Goal: Information Seeking & Learning: Find contact information

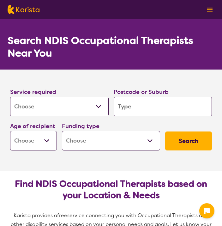
select select "[MEDICAL_DATA]"
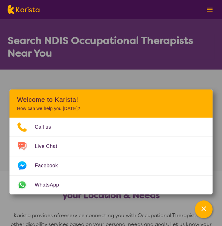
click at [137, 77] on section "Service required Allied Health Assistant Assessment ([MEDICAL_DATA] or [MEDICAL…" at bounding box center [111, 112] width 222 height 84
click at [200, 208] on div "Channel Menu" at bounding box center [204, 209] width 13 height 14
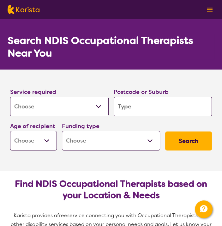
click at [139, 108] on input "search" at bounding box center [163, 107] width 99 height 20
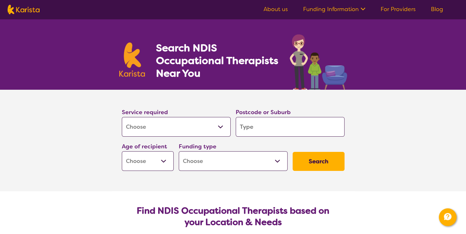
type input "2"
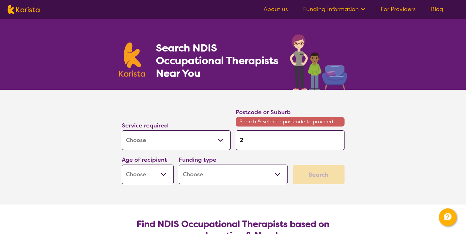
type input "22"
type input "222"
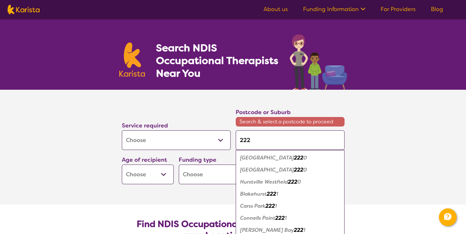
type input "2228"
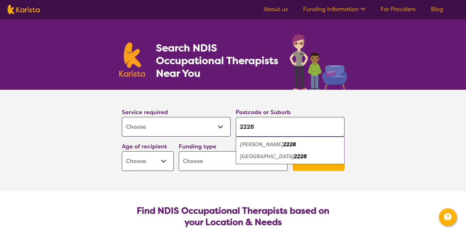
type input "2228"
click at [222, 143] on em "[PERSON_NAME]" at bounding box center [261, 144] width 43 height 7
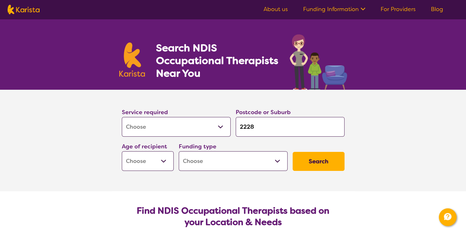
click at [222, 159] on button "Search" at bounding box center [319, 161] width 52 height 19
click at [157, 158] on select "Early Childhood - 0 to 9 Child - 10 to 11 Adolescent - 12 to 17 Adult - 18 to 6…" at bounding box center [148, 161] width 52 height 20
select select "EC"
click at [122, 151] on select "Early Childhood - 0 to 9 Child - 10 to 11 Adolescent - 12 to 17 Adult - 18 to 6…" at bounding box center [148, 161] width 52 height 20
select select "EC"
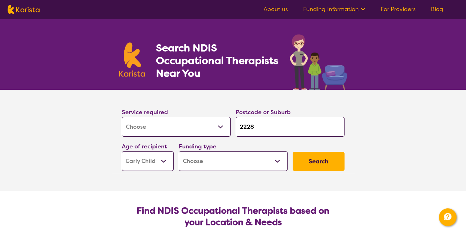
click at [218, 160] on select "Home Care Package (HCP) National Disability Insurance Scheme (NDIS) I don't know" at bounding box center [233, 161] width 109 height 20
select select "NDIS"
click at [179, 151] on select "Home Care Package (HCP) National Disability Insurance Scheme (NDIS) I don't know" at bounding box center [233, 161] width 109 height 20
select select "NDIS"
click at [222, 161] on button "Search" at bounding box center [319, 161] width 52 height 19
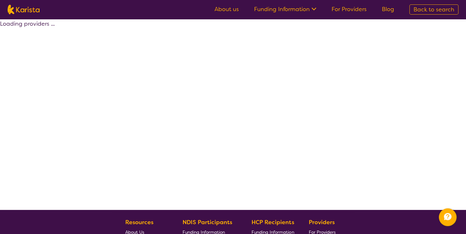
select select "by_score"
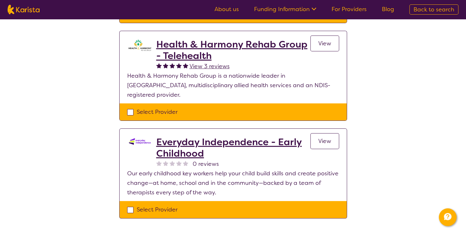
scroll to position [95, 0]
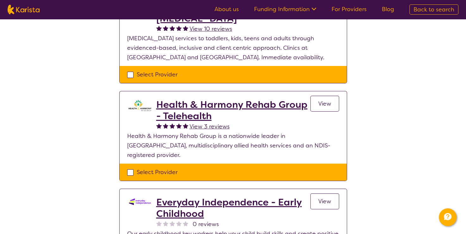
click at [174, 104] on h2 "Health & Harmony Rehab Group - Telehealth" at bounding box center [233, 110] width 154 height 23
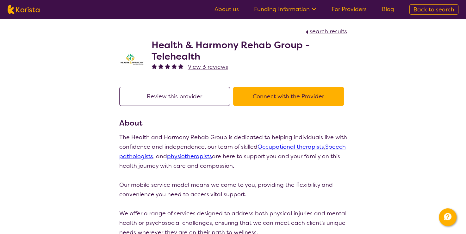
scroll to position [95, 0]
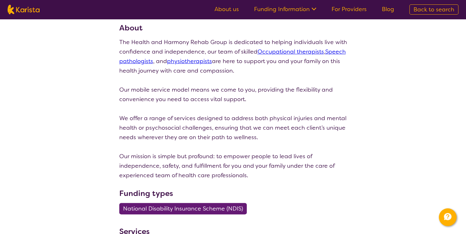
select select "by_score"
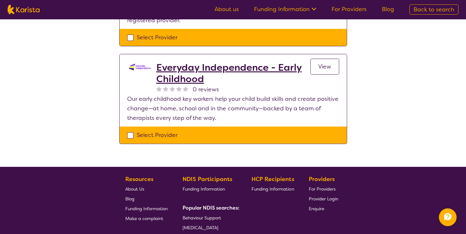
scroll to position [221, 0]
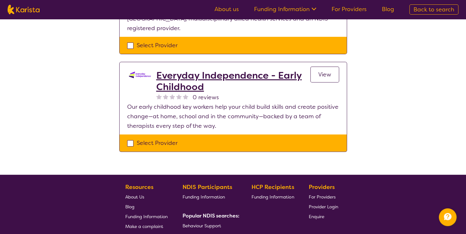
select select "[MEDICAL_DATA]"
select select "EC"
select select "NDIS"
select select "[MEDICAL_DATA]"
select select "EC"
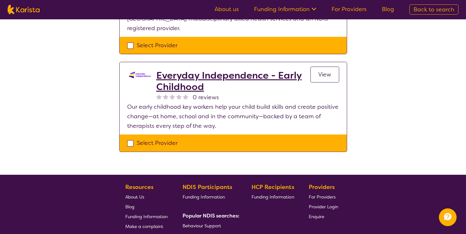
select select "NDIS"
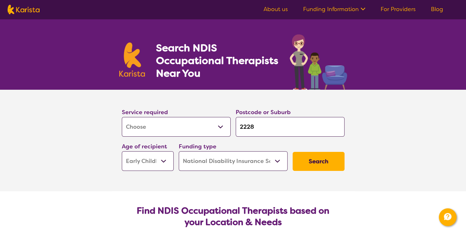
click at [222, 128] on input "2228" at bounding box center [290, 127] width 109 height 20
type input "222"
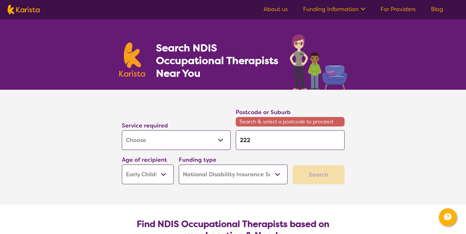
type input "22"
type input "2"
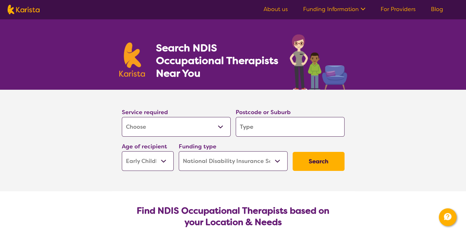
type input "s"
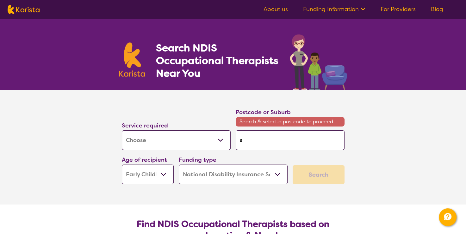
type input "su"
type input "sut"
type input "suth"
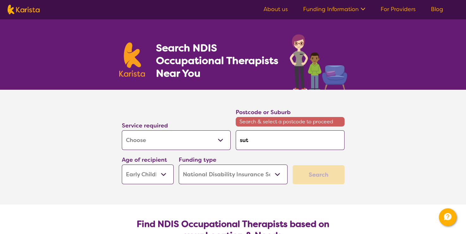
type input "suth"
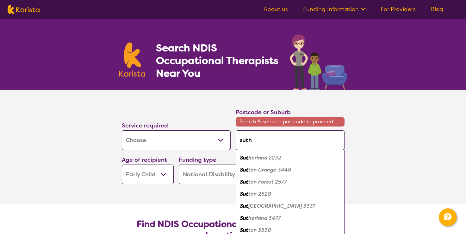
type input "suthe"
type input "[PERSON_NAME]"
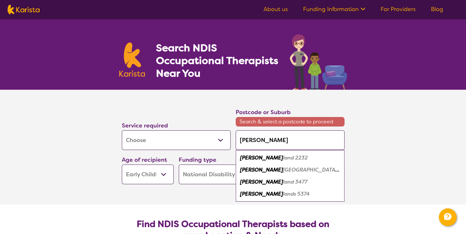
click at [222, 159] on em "land 2232" at bounding box center [295, 157] width 25 height 7
type input "2232"
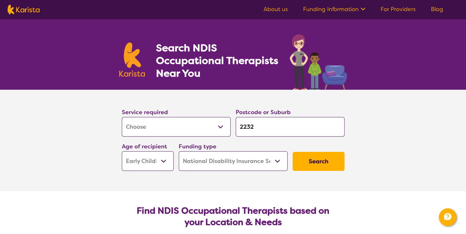
click at [222, 163] on button "Search" at bounding box center [319, 161] width 52 height 19
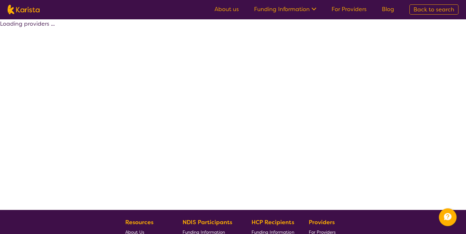
select select "by_score"
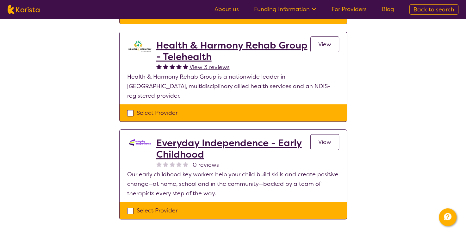
scroll to position [285, 0]
